Goal: Contribute content: Contribute content

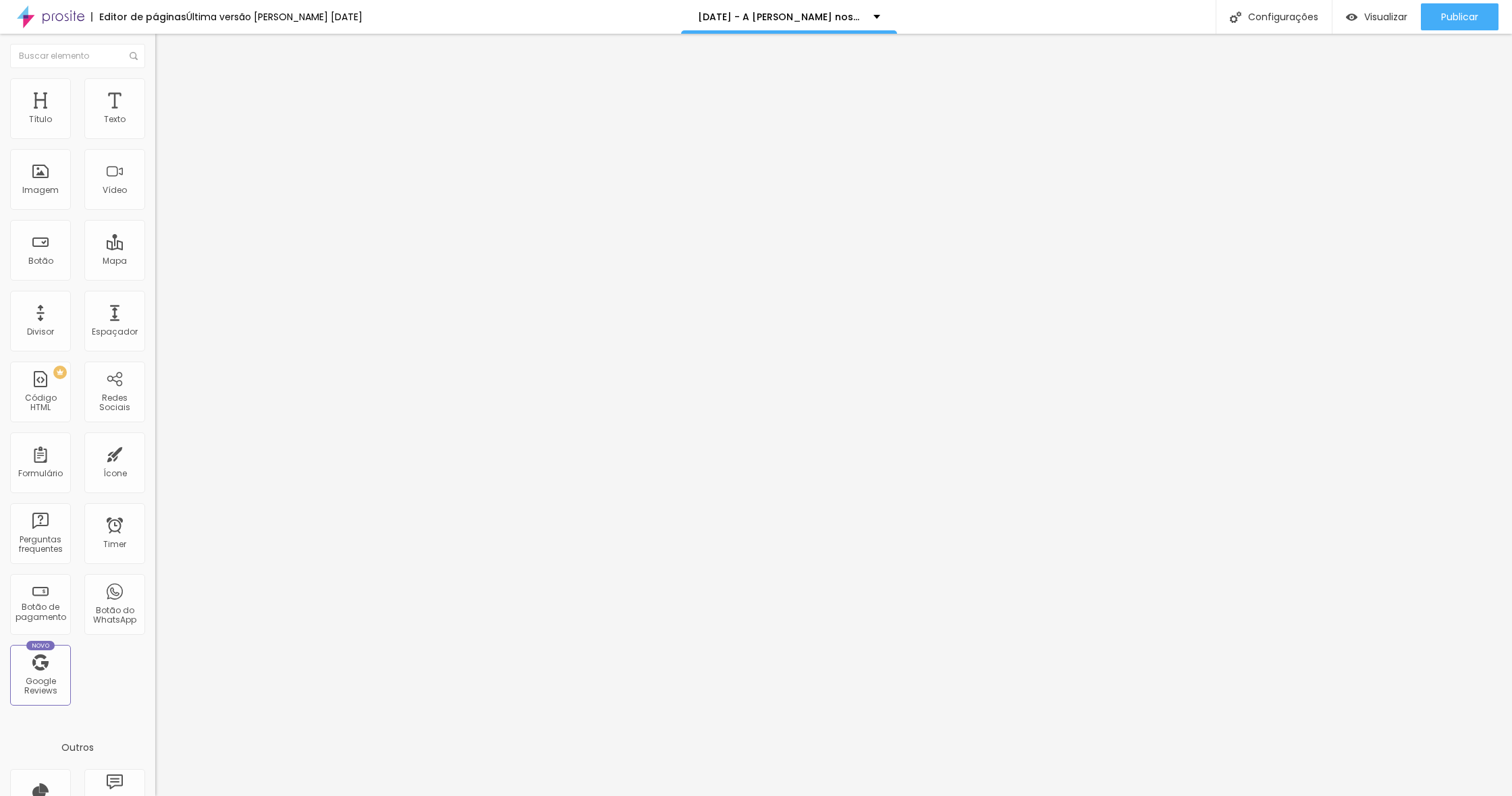
click at [156, 116] on span "Trocar imagem" at bounding box center [192, 110] width 74 height 12
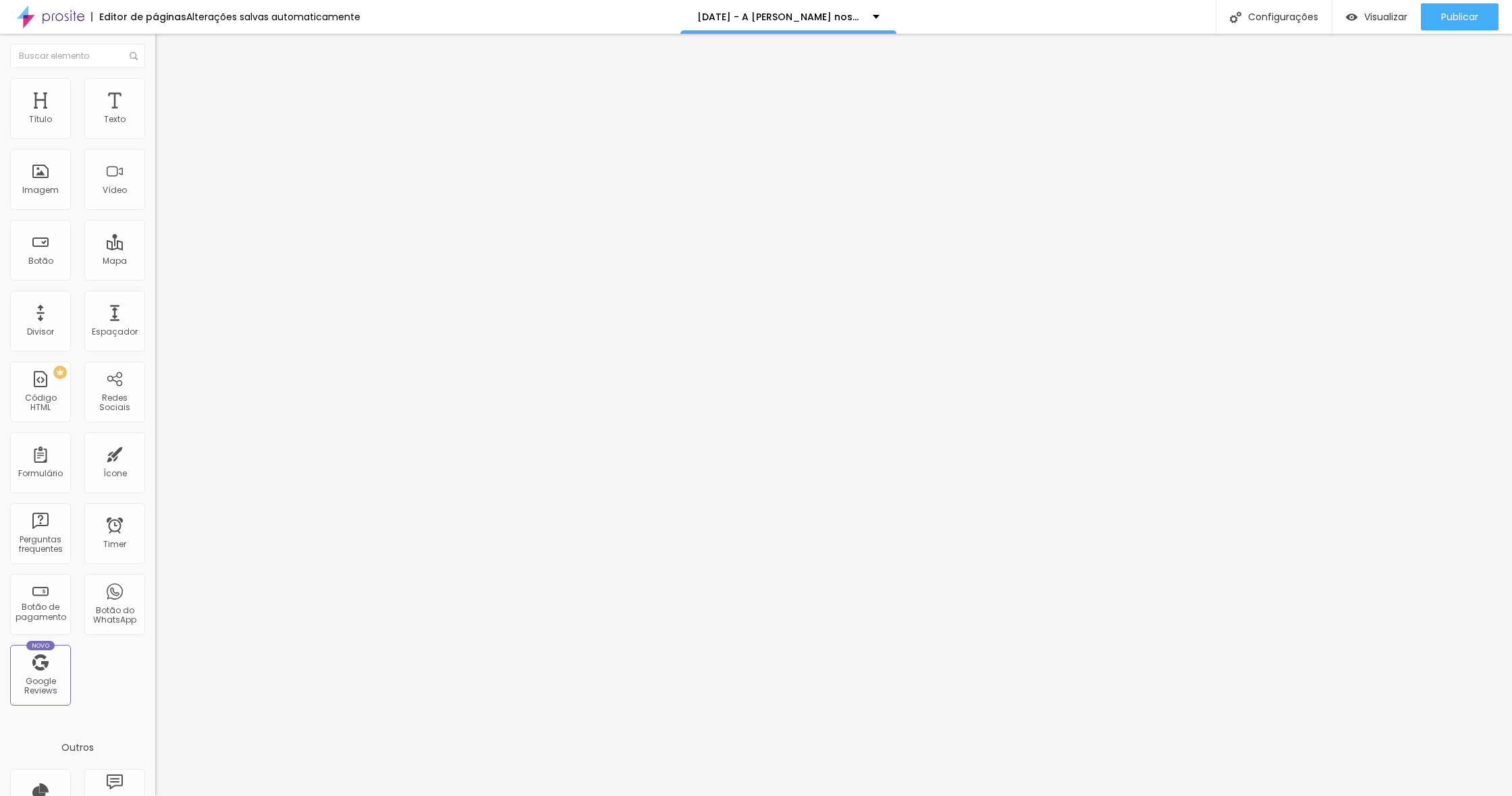
click at [156, 116] on span "Trocar imagem" at bounding box center [192, 110] width 74 height 12
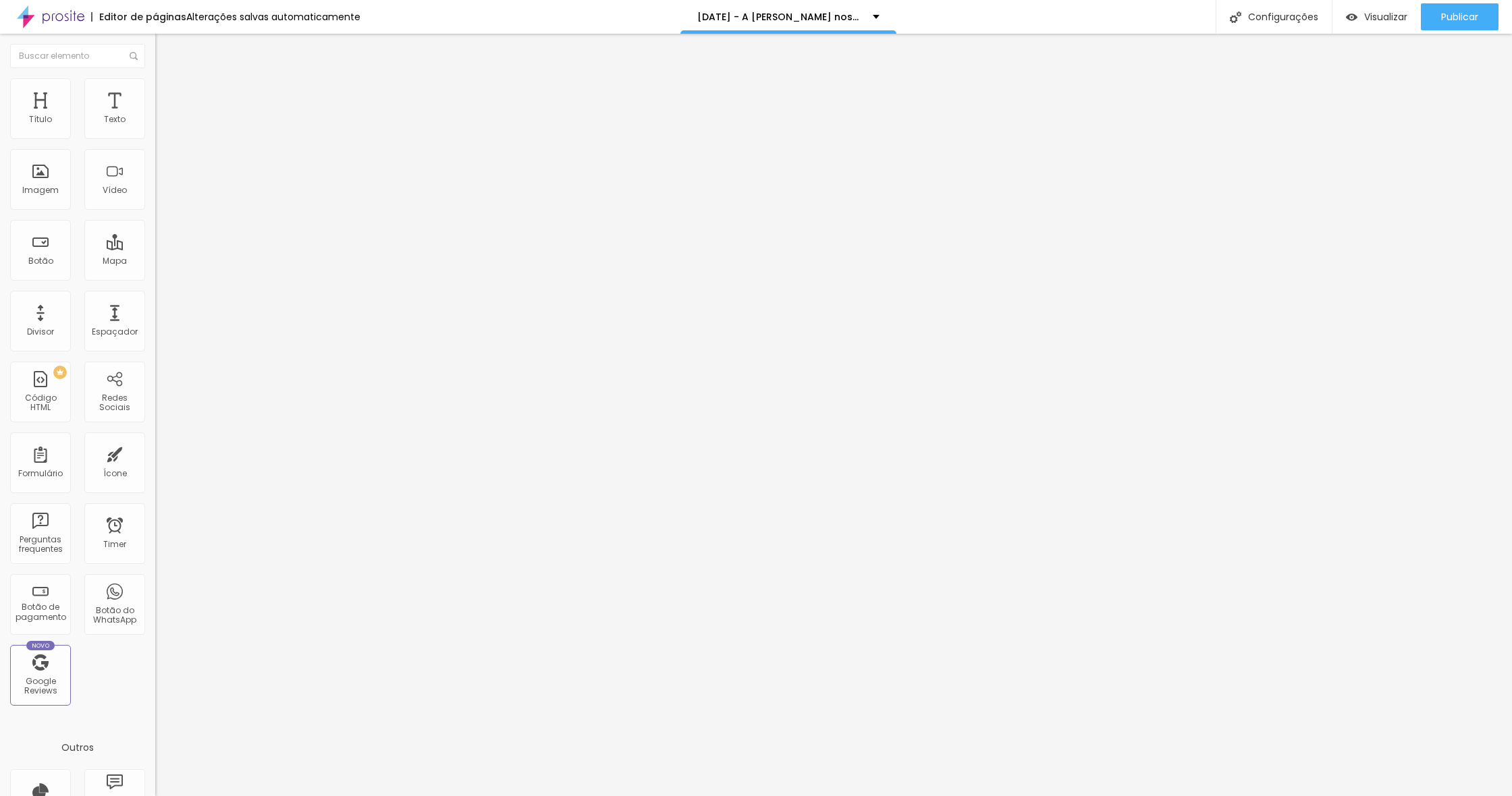
click at [156, 116] on span "Trocar imagem" at bounding box center [192, 110] width 74 height 12
click at [161, 196] on icon "button" at bounding box center [165, 191] width 8 height 8
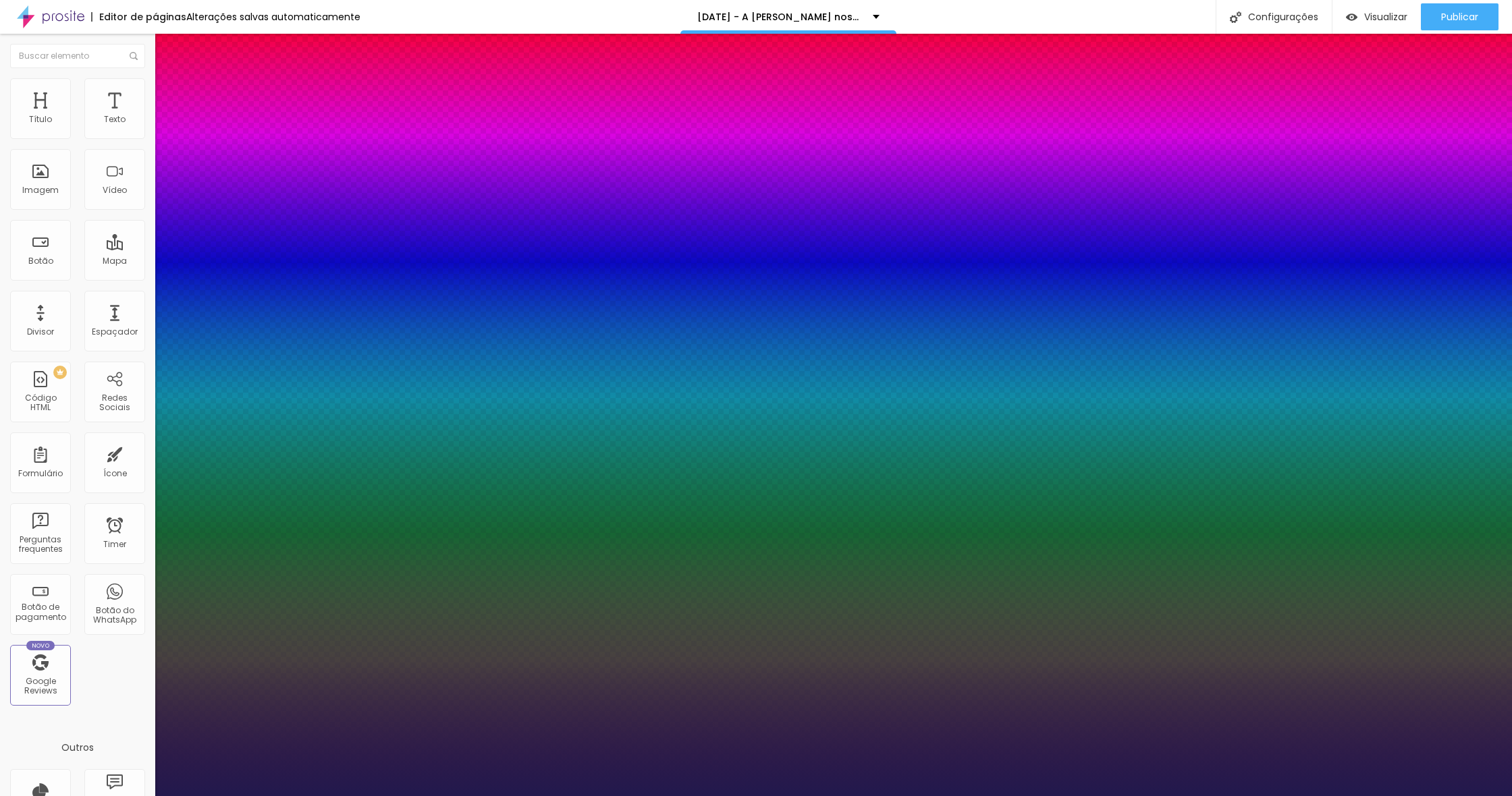
type input "1"
type input "18"
type input "1"
type input "19"
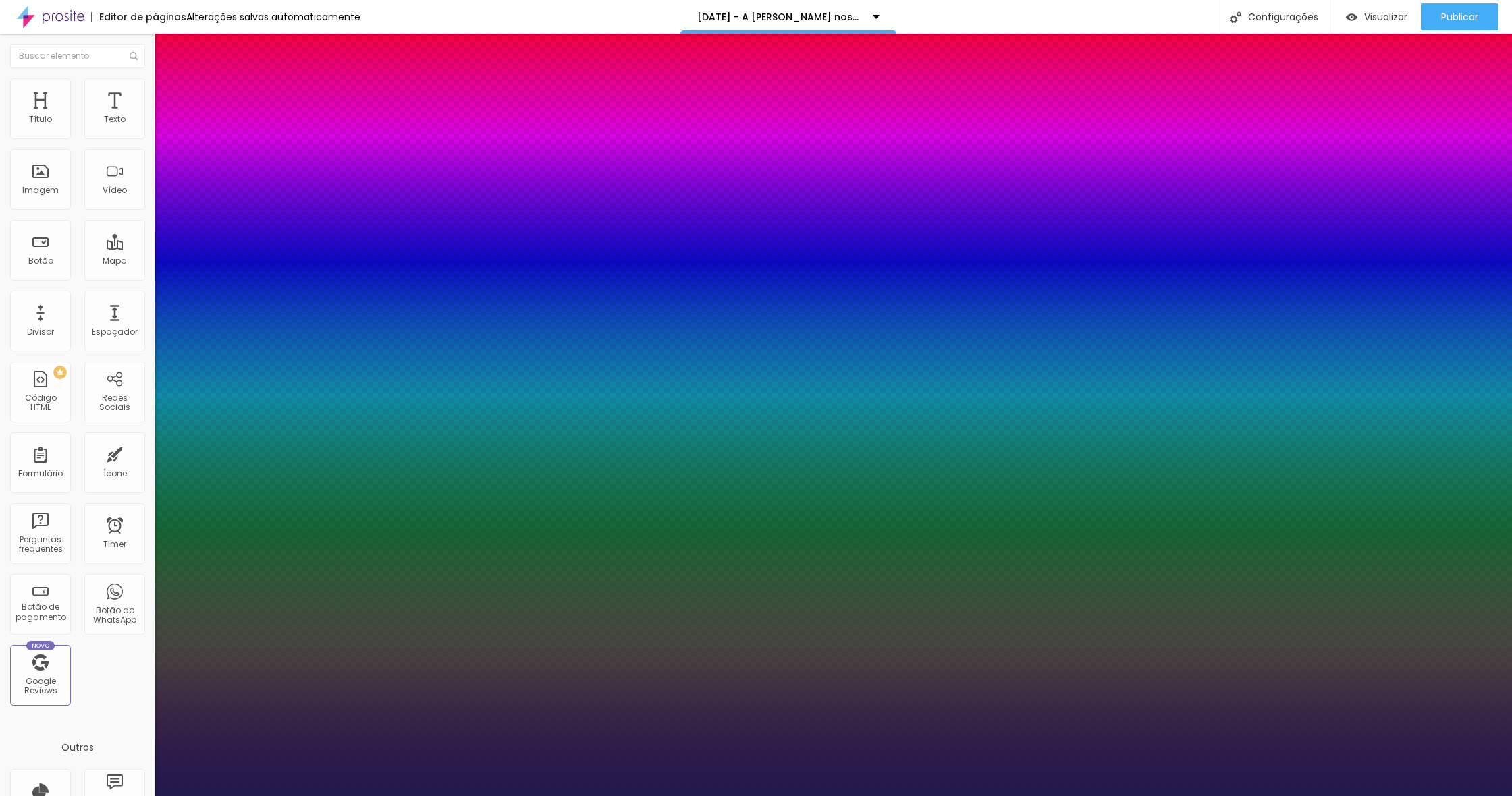
type input "19"
type input "1"
type input "20"
type input "1"
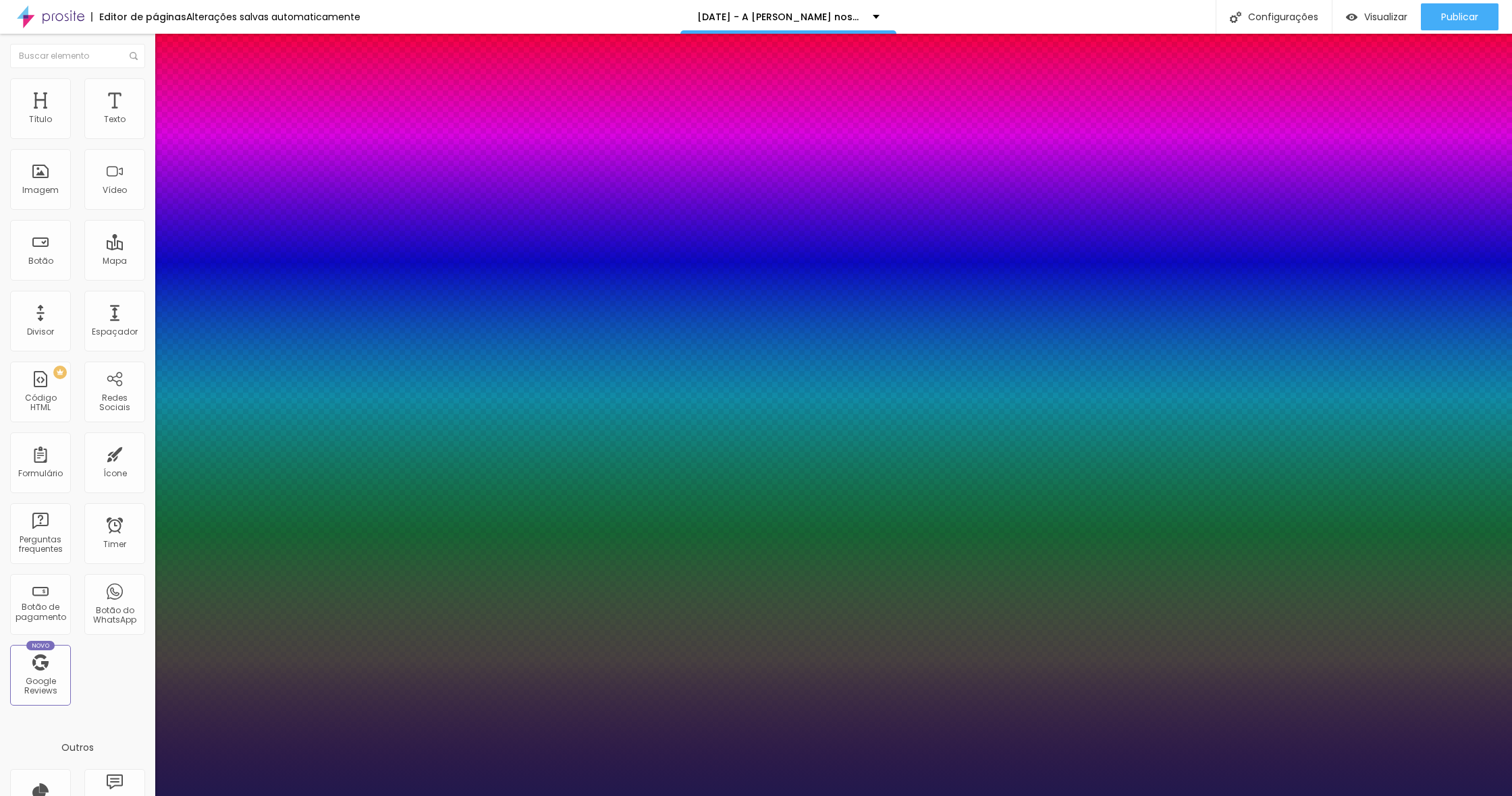
type input "21"
type input "1"
type input "22"
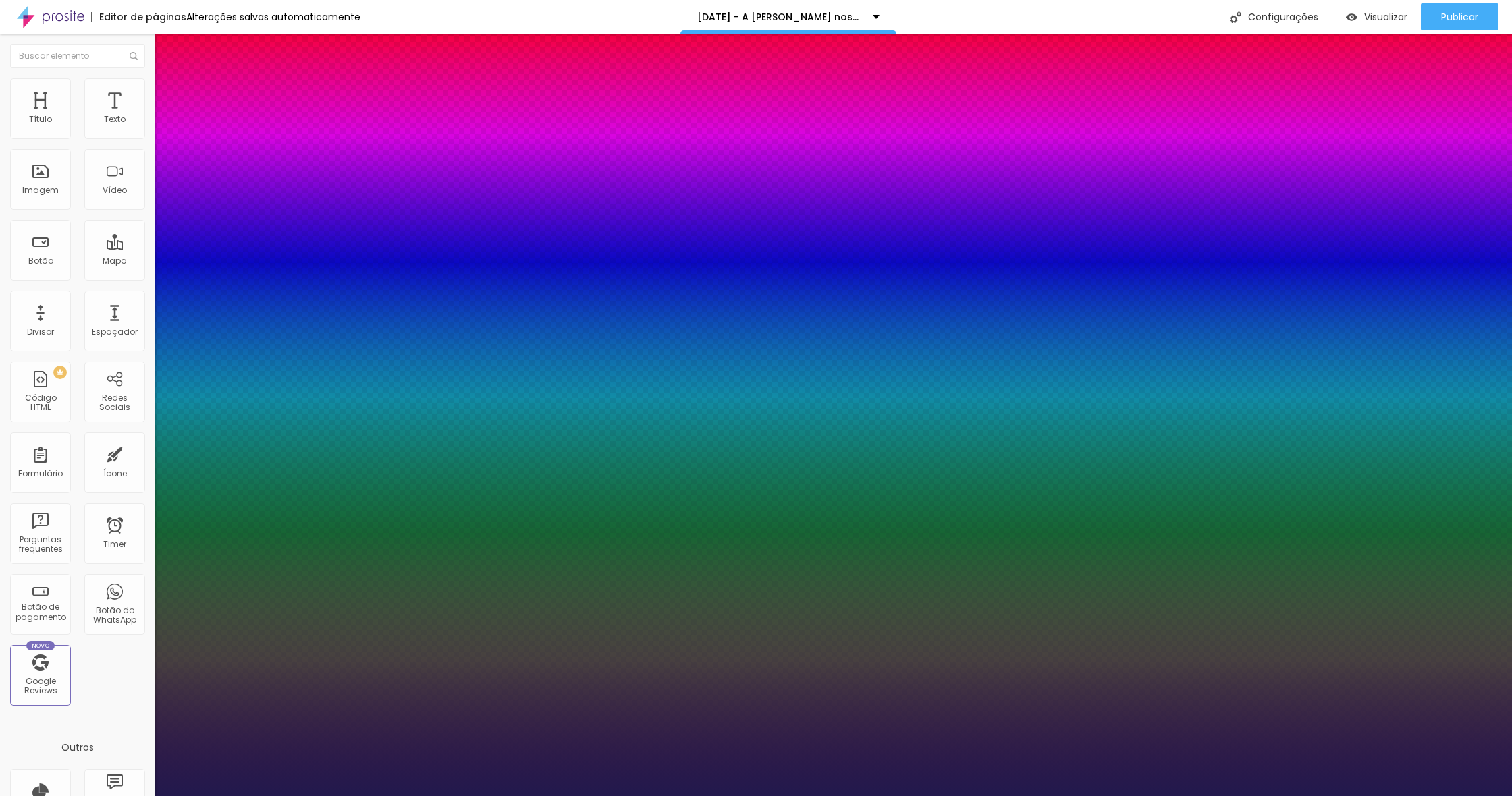
type input "1"
type input "23"
type input "1"
type input "24"
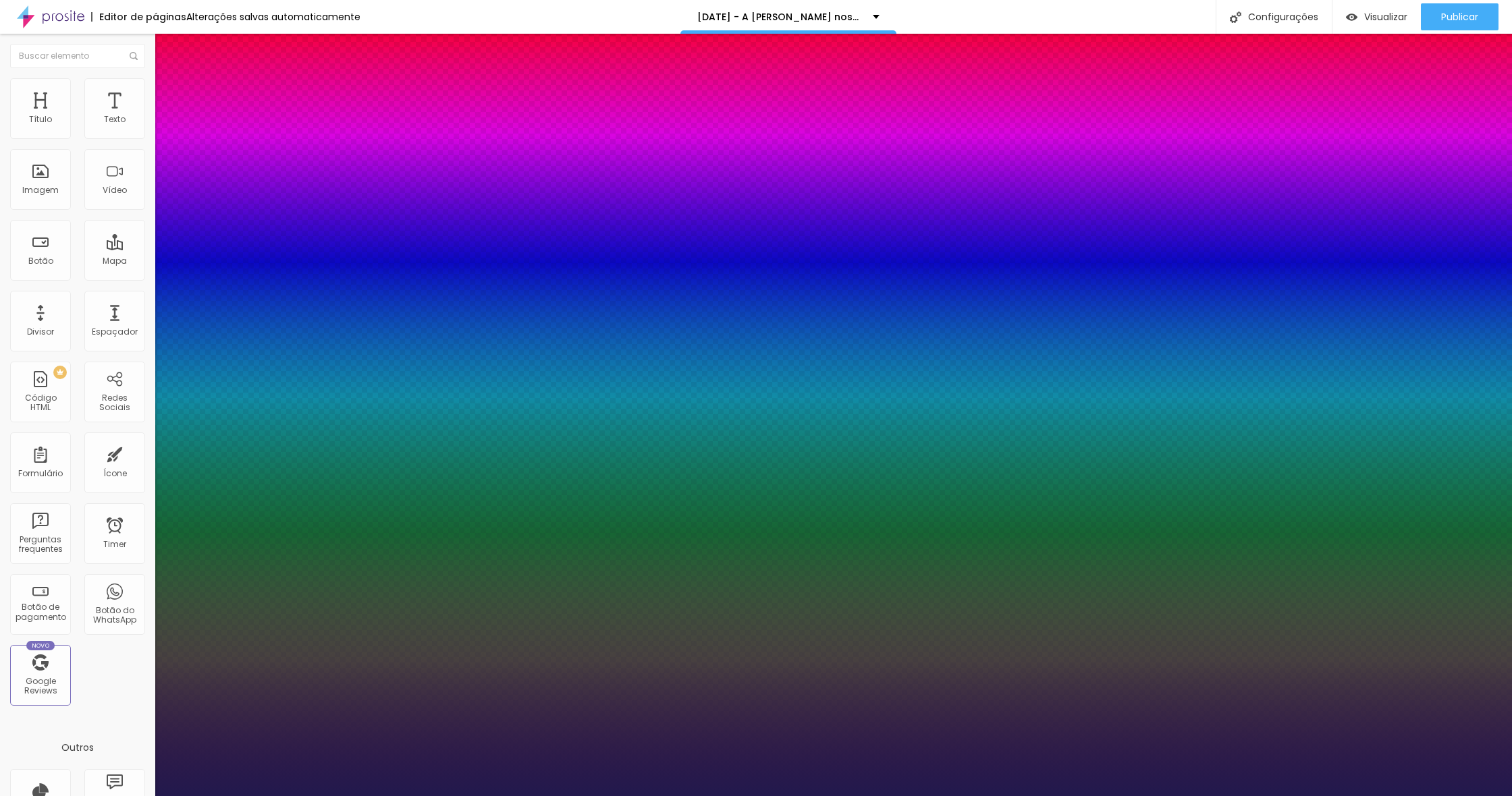
type input "24"
type input "1"
type input "25"
type input "1"
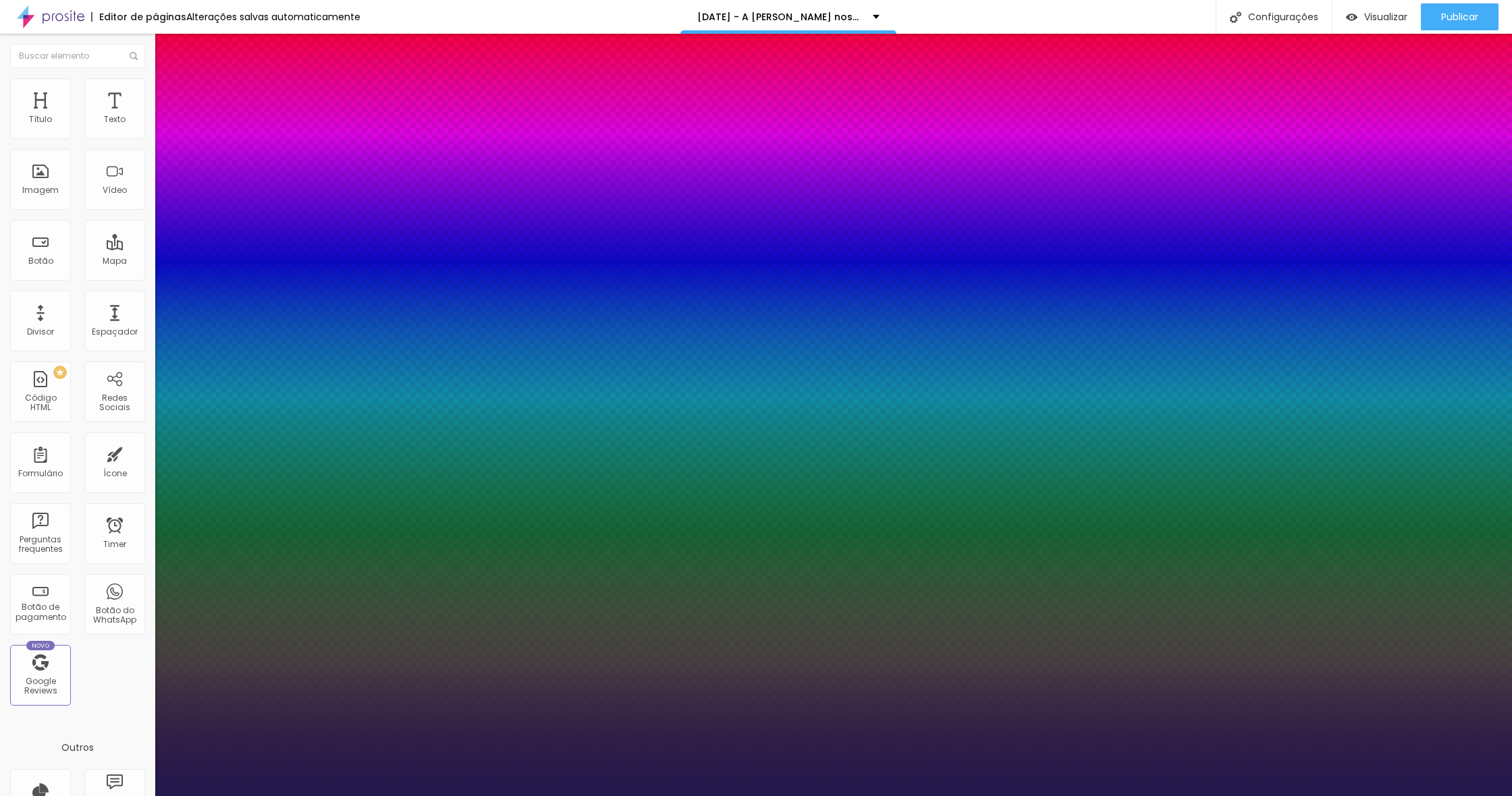
type input "26"
type input "1"
type input "27"
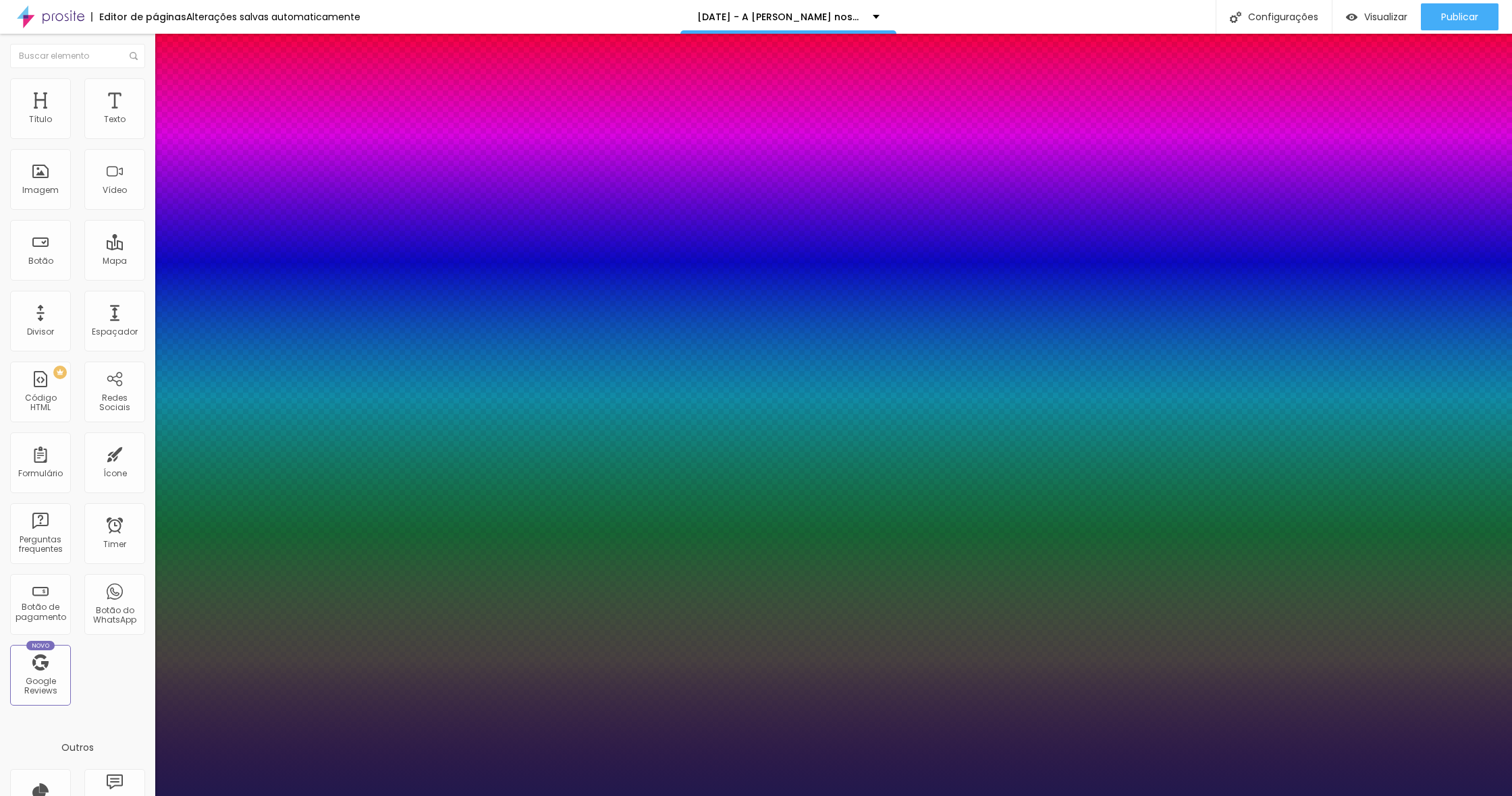
type input "1"
type input "28"
type input "1"
type input "29"
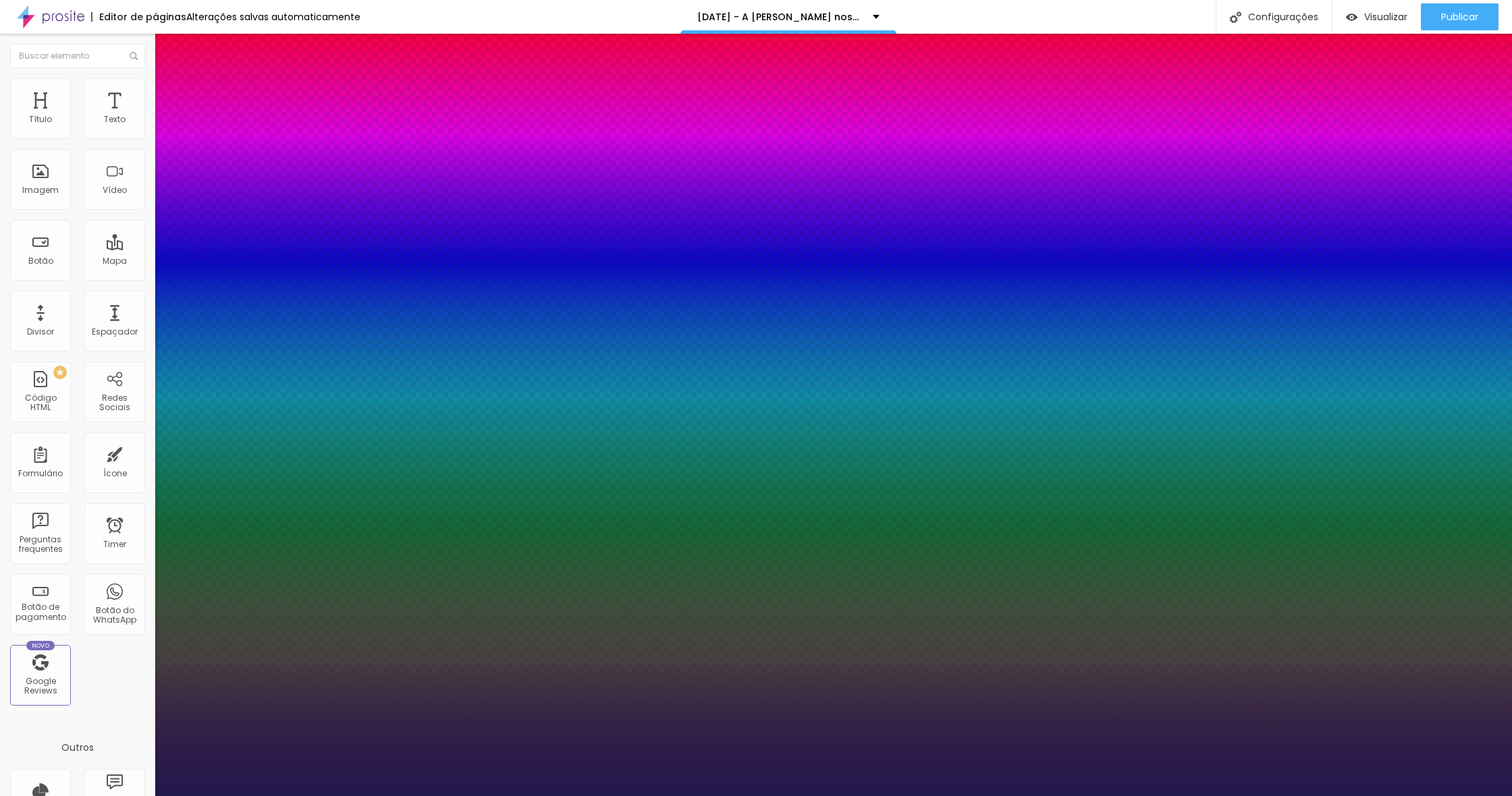
type input "29"
type input "1"
type input "28"
type input "1"
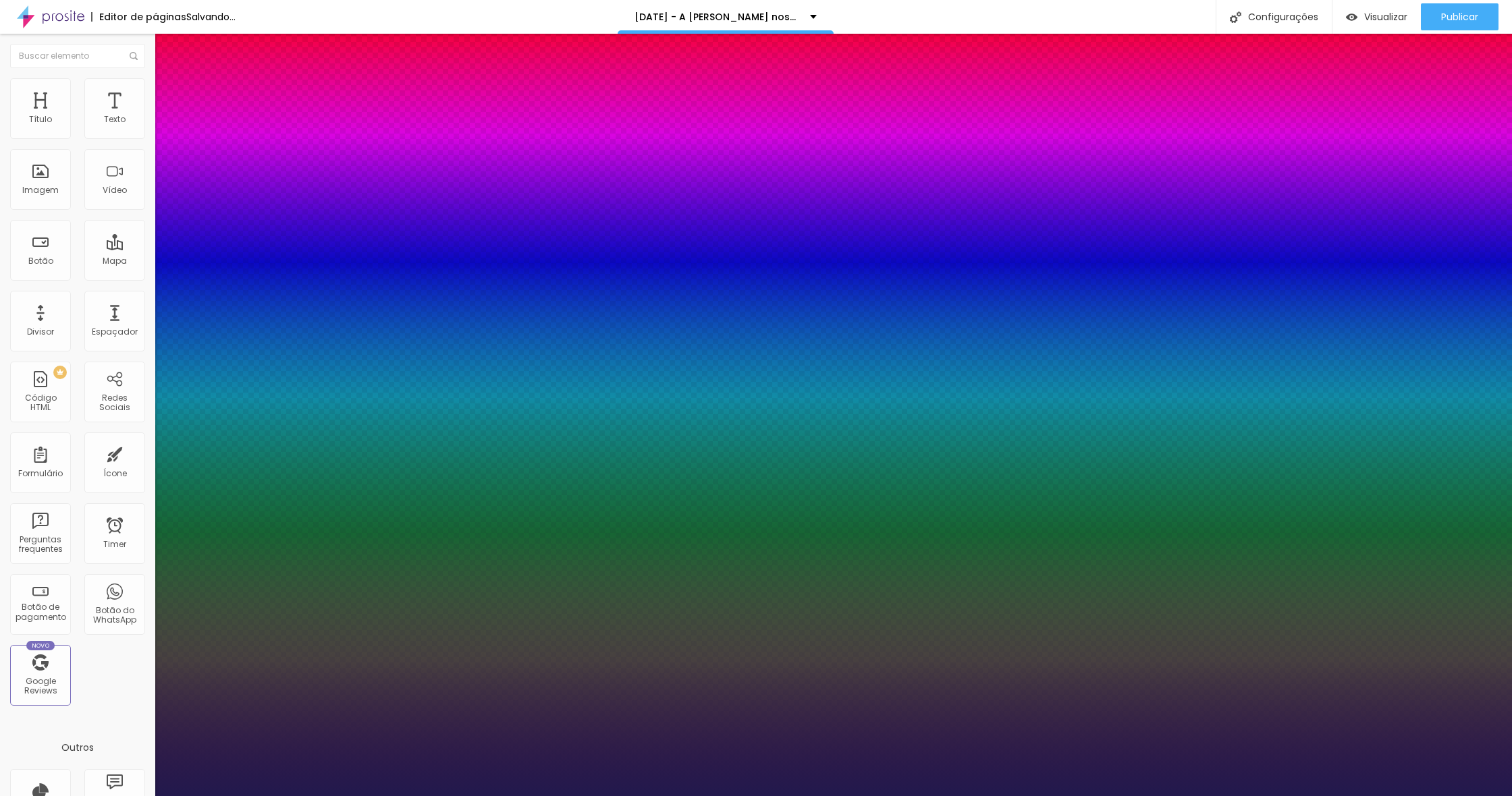
drag, startPoint x: 184, startPoint y: 376, endPoint x: 194, endPoint y: 376, distance: 10.0
type input "28"
type input "1"
click at [711, 795] on div at bounding box center [756, 796] width 1512 height 0
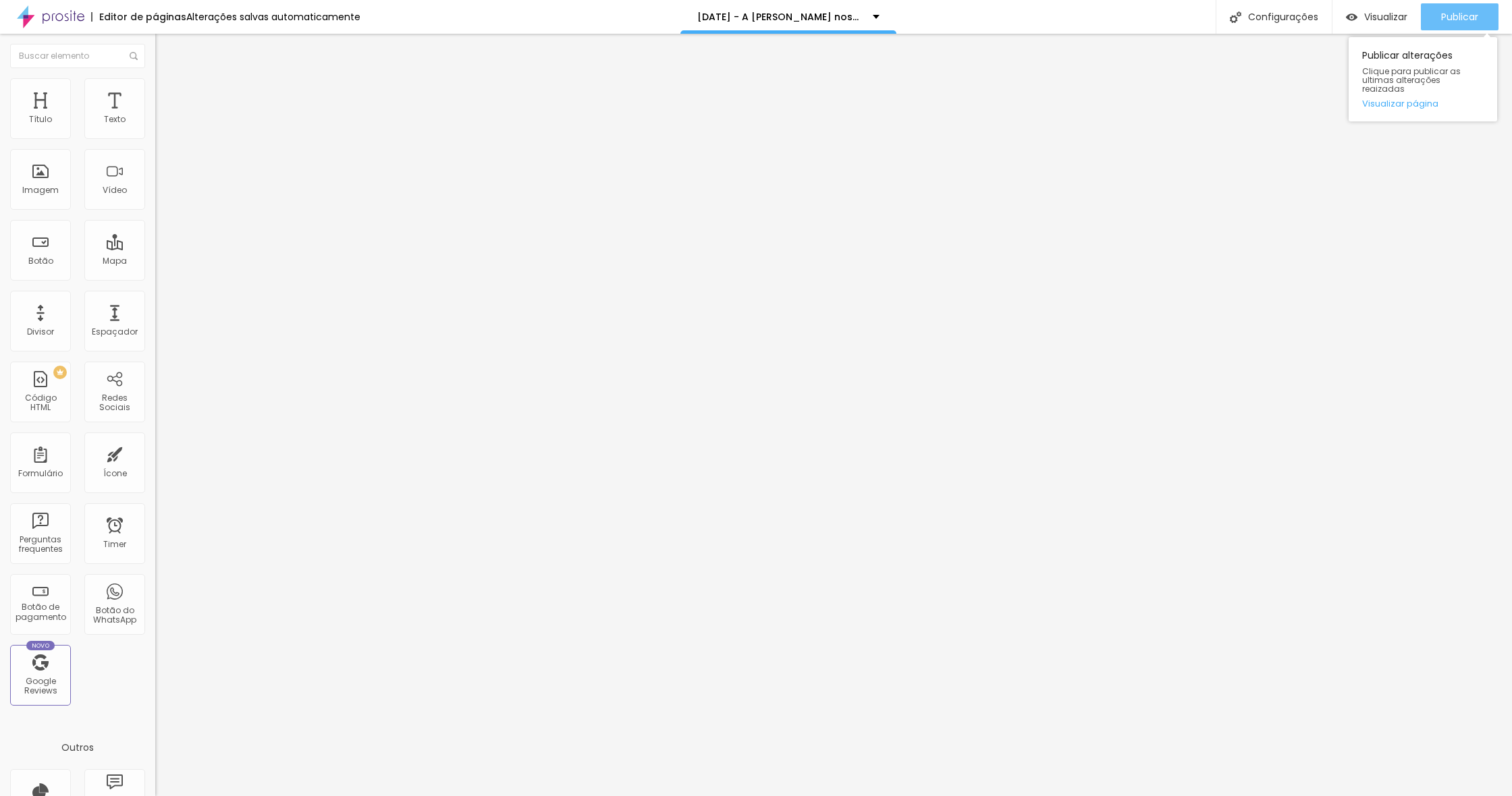
click at [1436, 17] on button "Publicar" at bounding box center [1460, 16] width 78 height 27
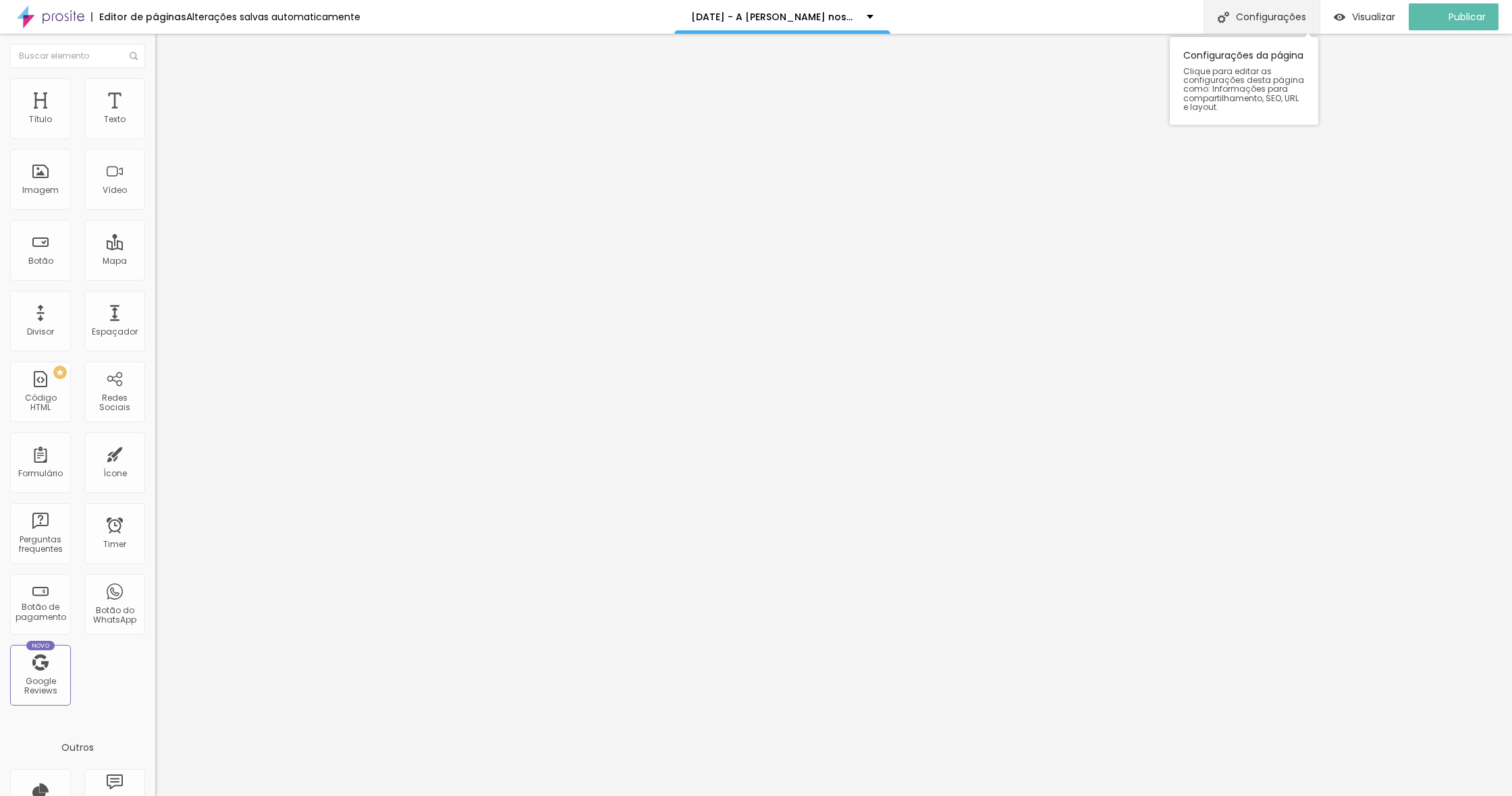
click at [1278, 19] on div "Configurações" at bounding box center [1262, 16] width 116 height 33
click at [1004, 795] on div at bounding box center [756, 811] width 1512 height 12
